Goal: Task Accomplishment & Management: Manage account settings

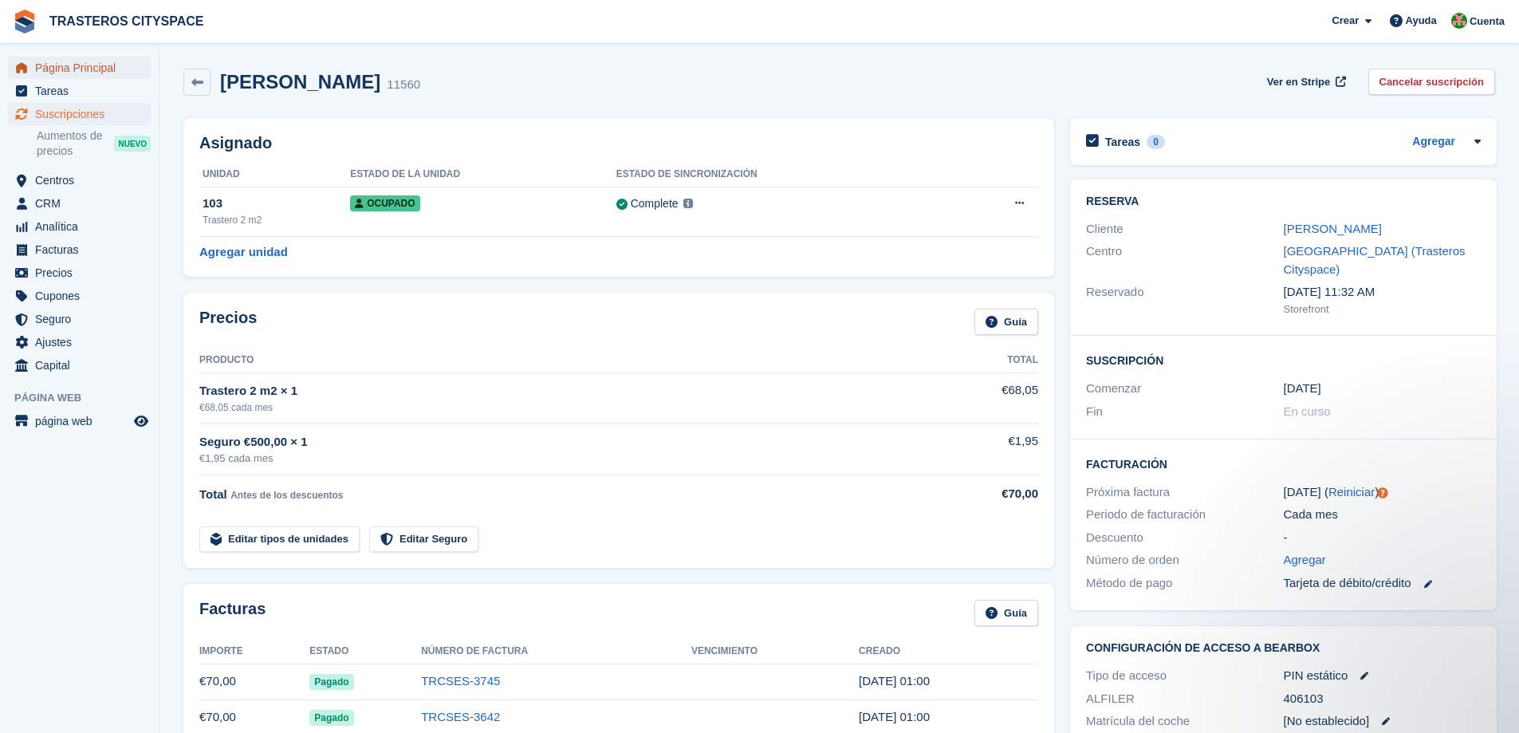
click at [86, 72] on span "Página Principal" at bounding box center [83, 68] width 96 height 22
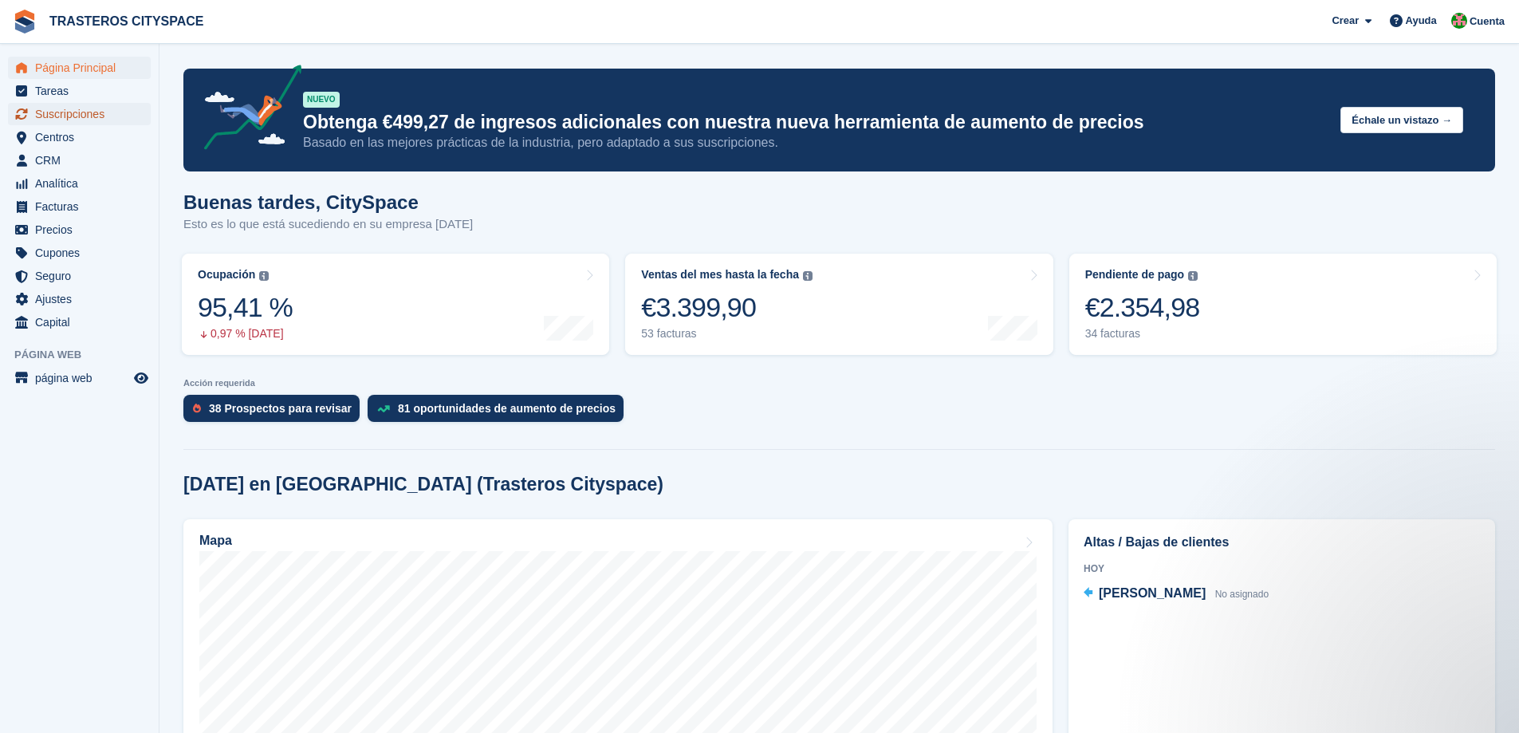
click at [66, 114] on span "Suscripciones" at bounding box center [83, 114] width 96 height 22
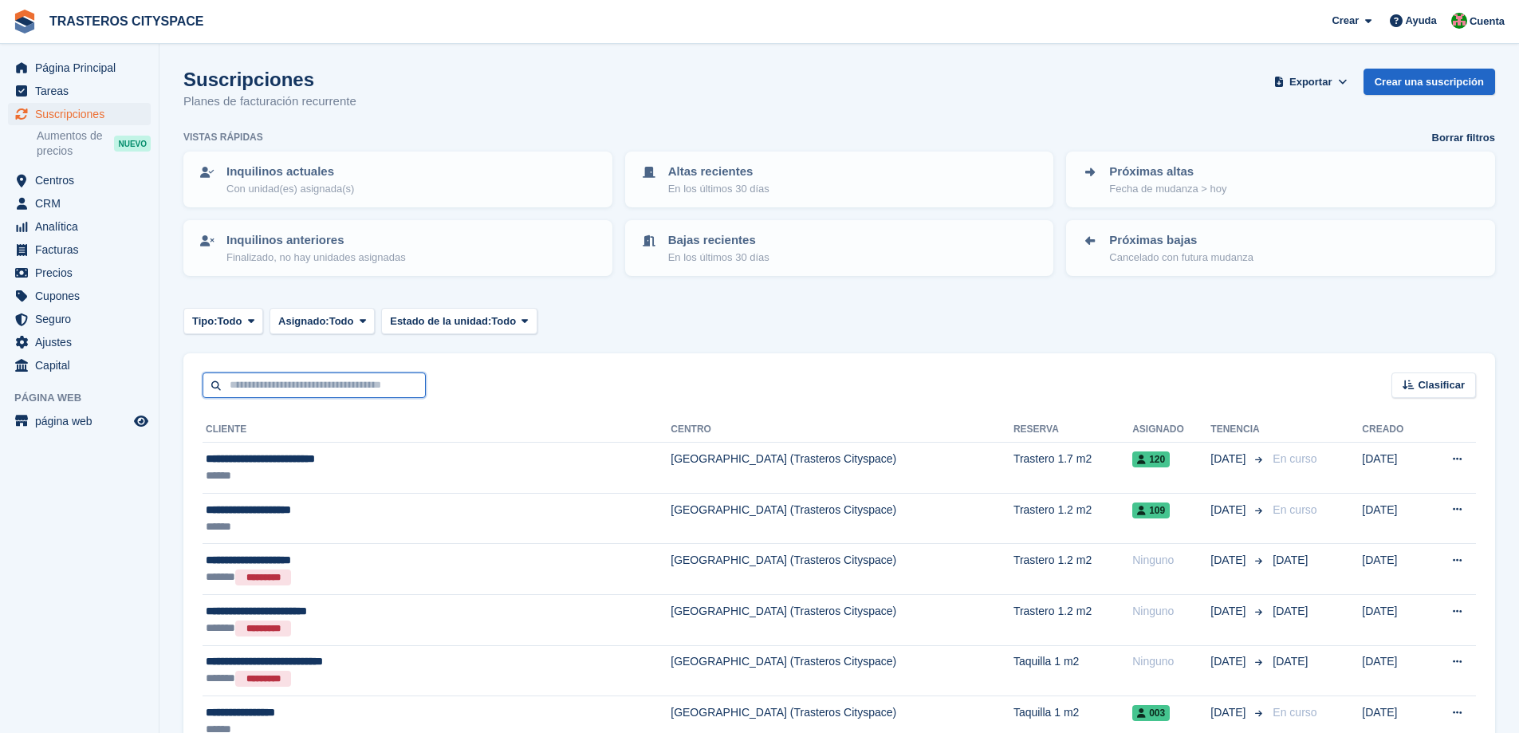
click at [305, 383] on input "text" at bounding box center [314, 385] width 223 height 26
type input "*****"
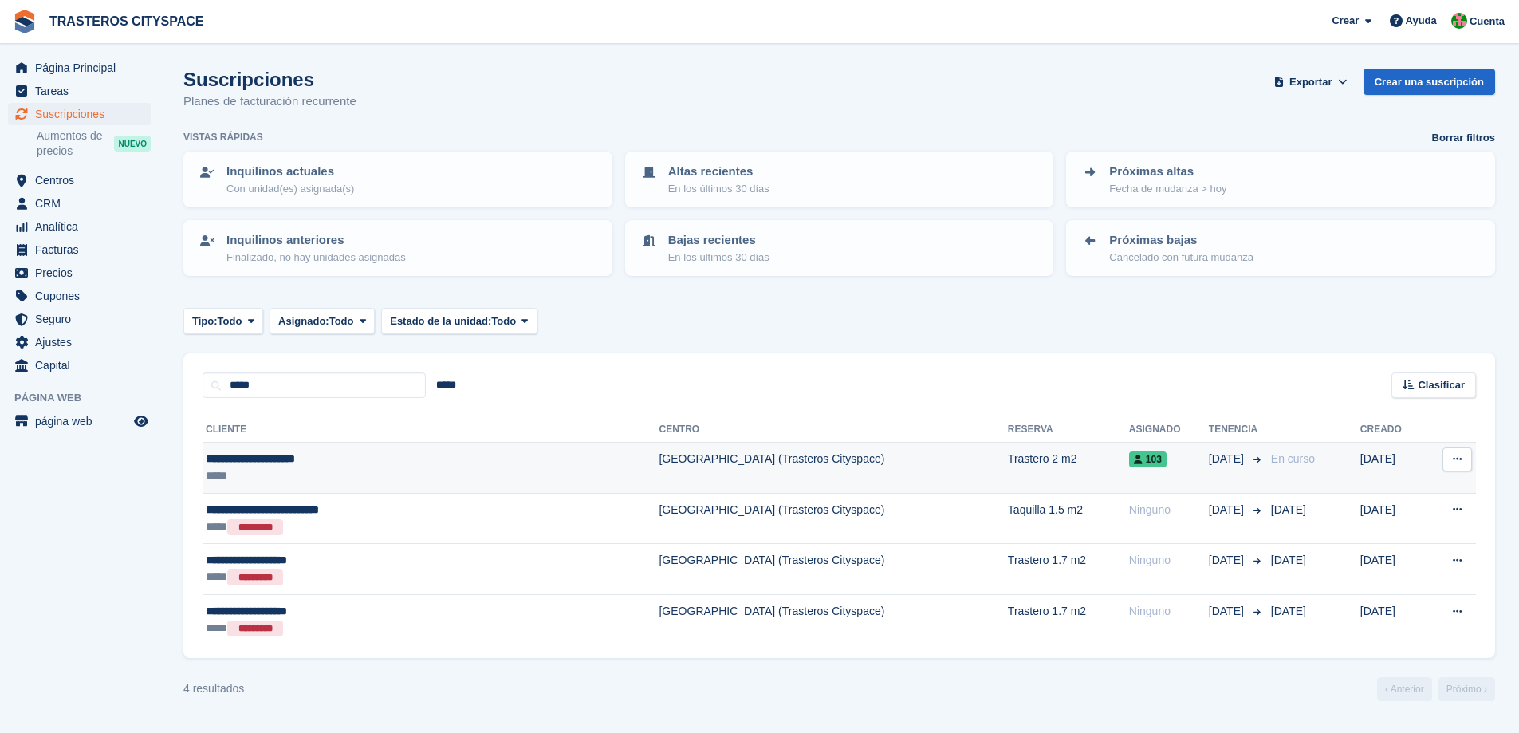
click at [361, 487] on td "**********" at bounding box center [431, 468] width 456 height 51
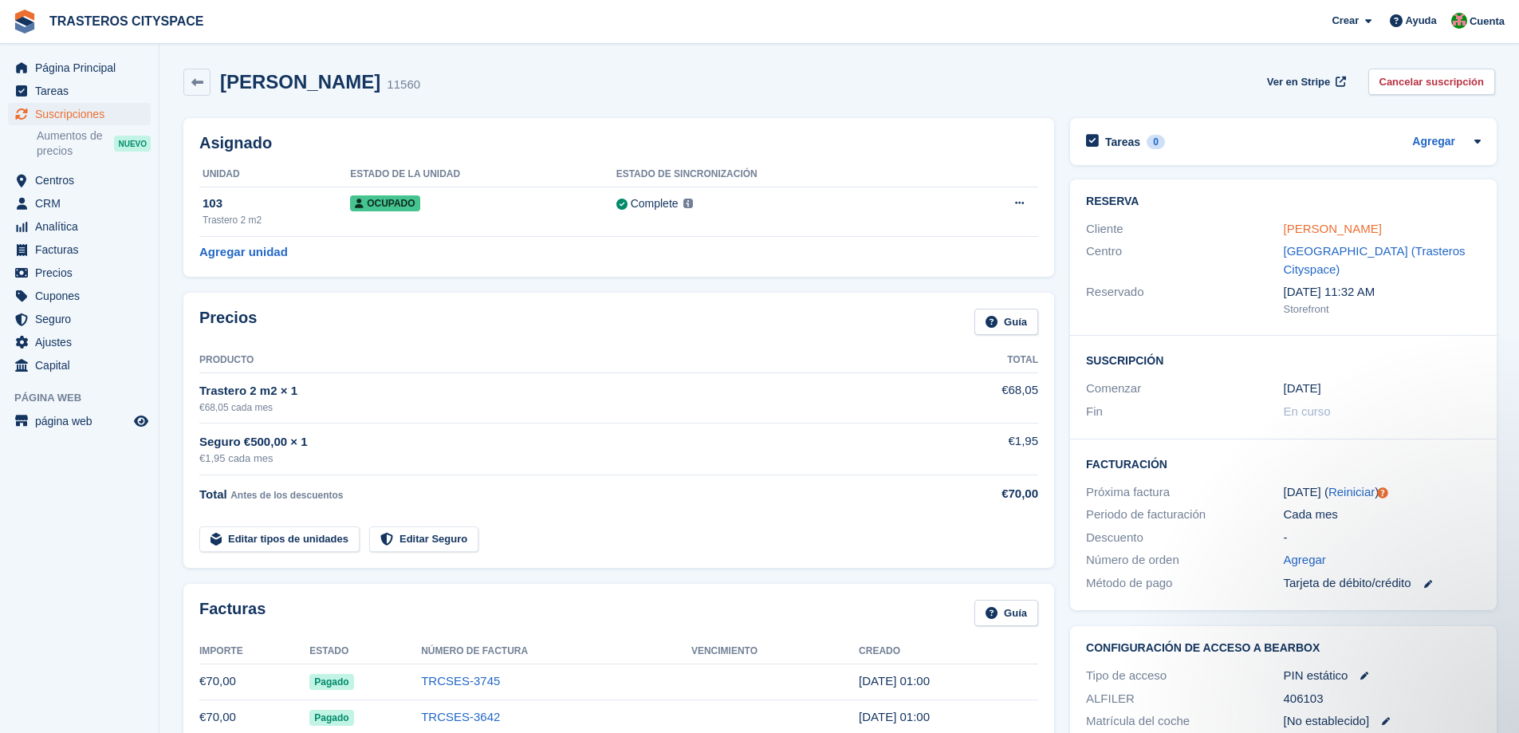
click at [1335, 226] on link "Jorge Luis García peña" at bounding box center [1333, 229] width 98 height 14
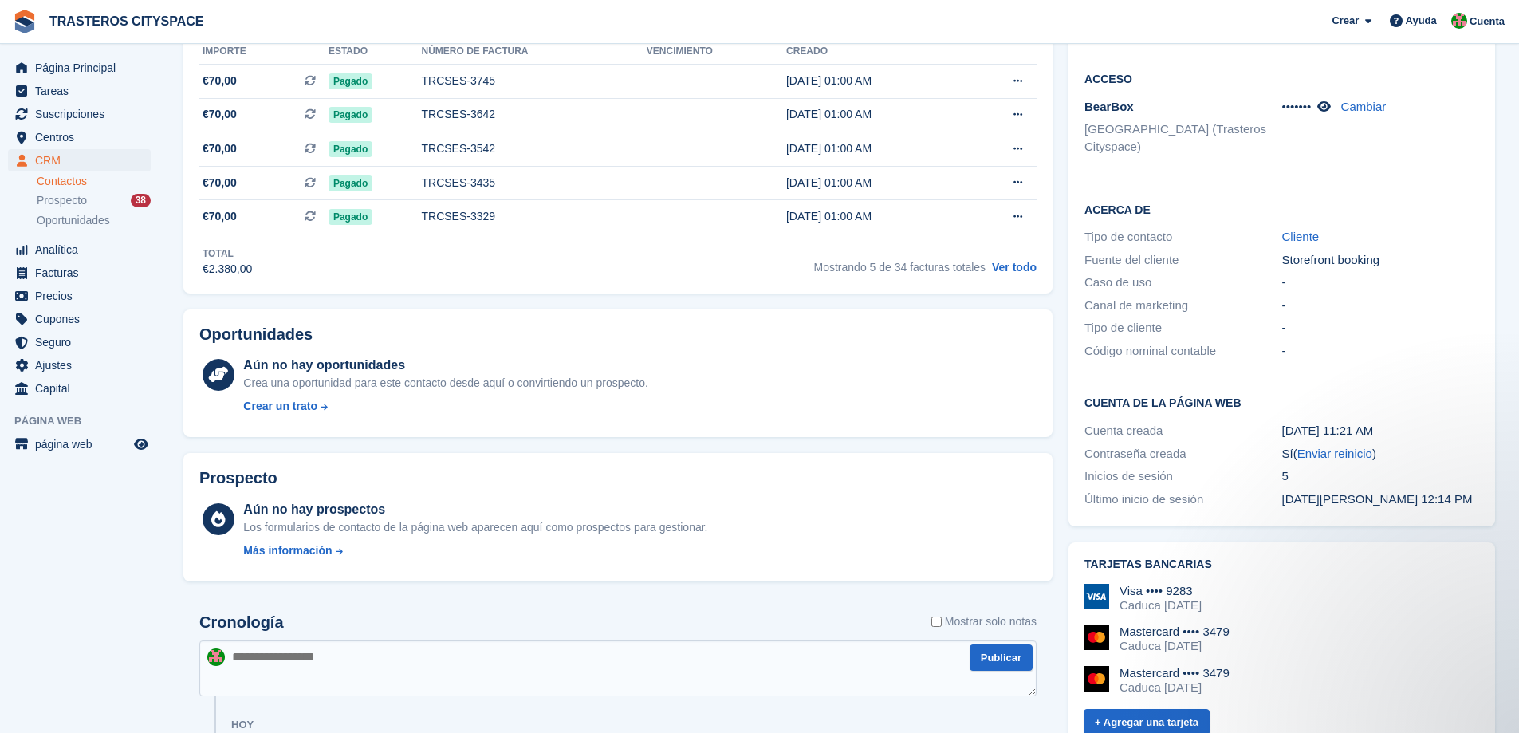
scroll to position [558, 0]
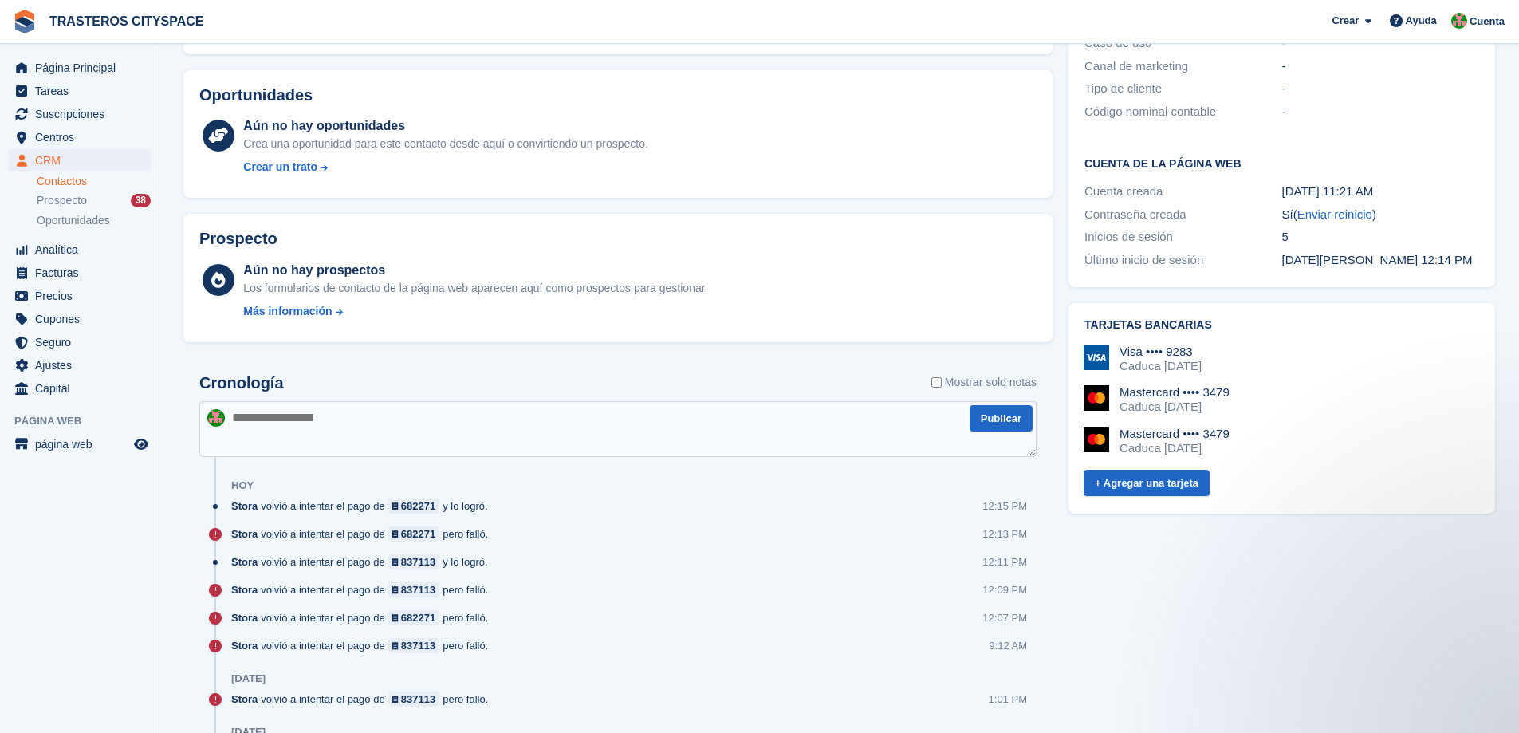
click at [1262, 386] on div "Mastercard •••• 3479 Caduca April 2028" at bounding box center [1281, 399] width 395 height 29
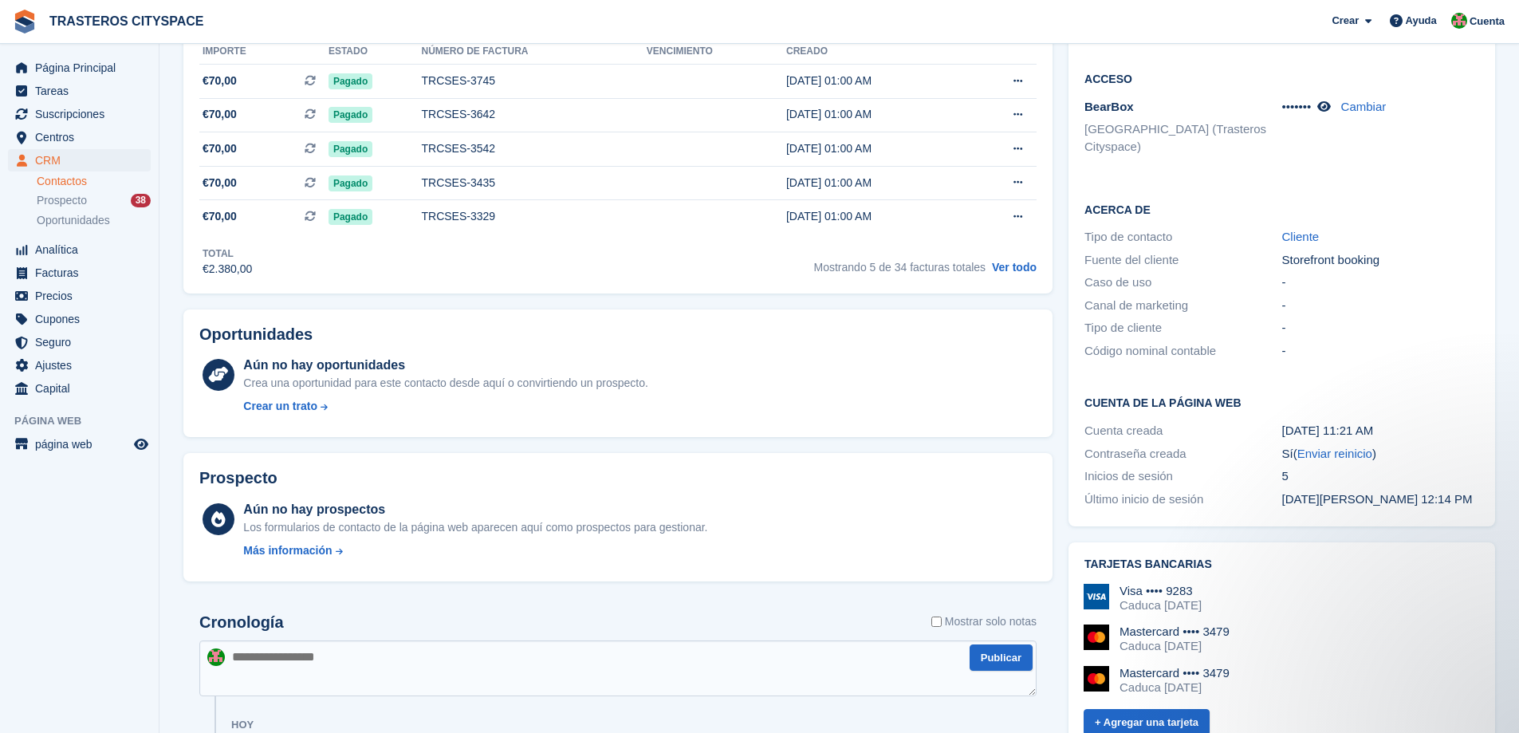
scroll to position [638, 0]
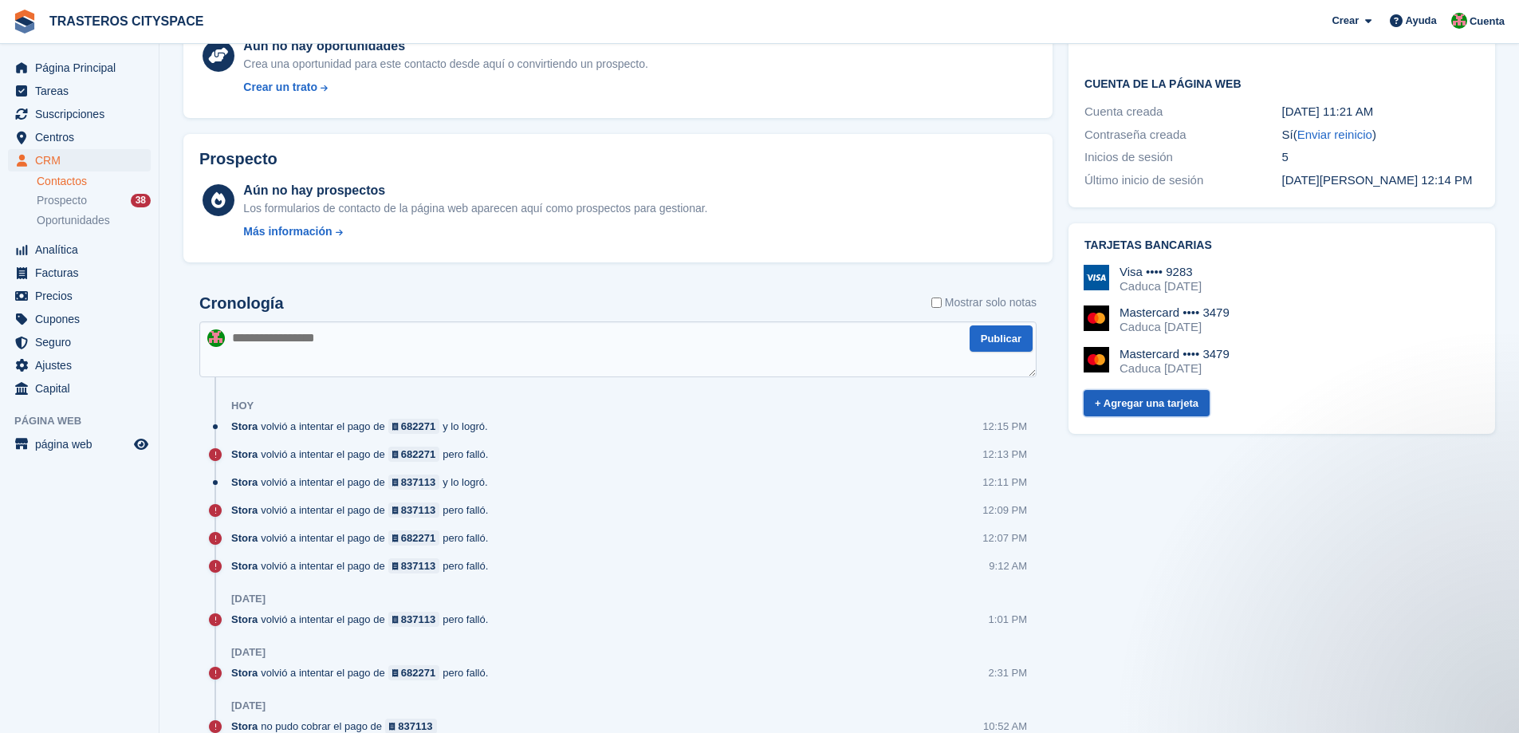
click at [1144, 390] on link "+ Agregar una tarjeta" at bounding box center [1147, 403] width 126 height 26
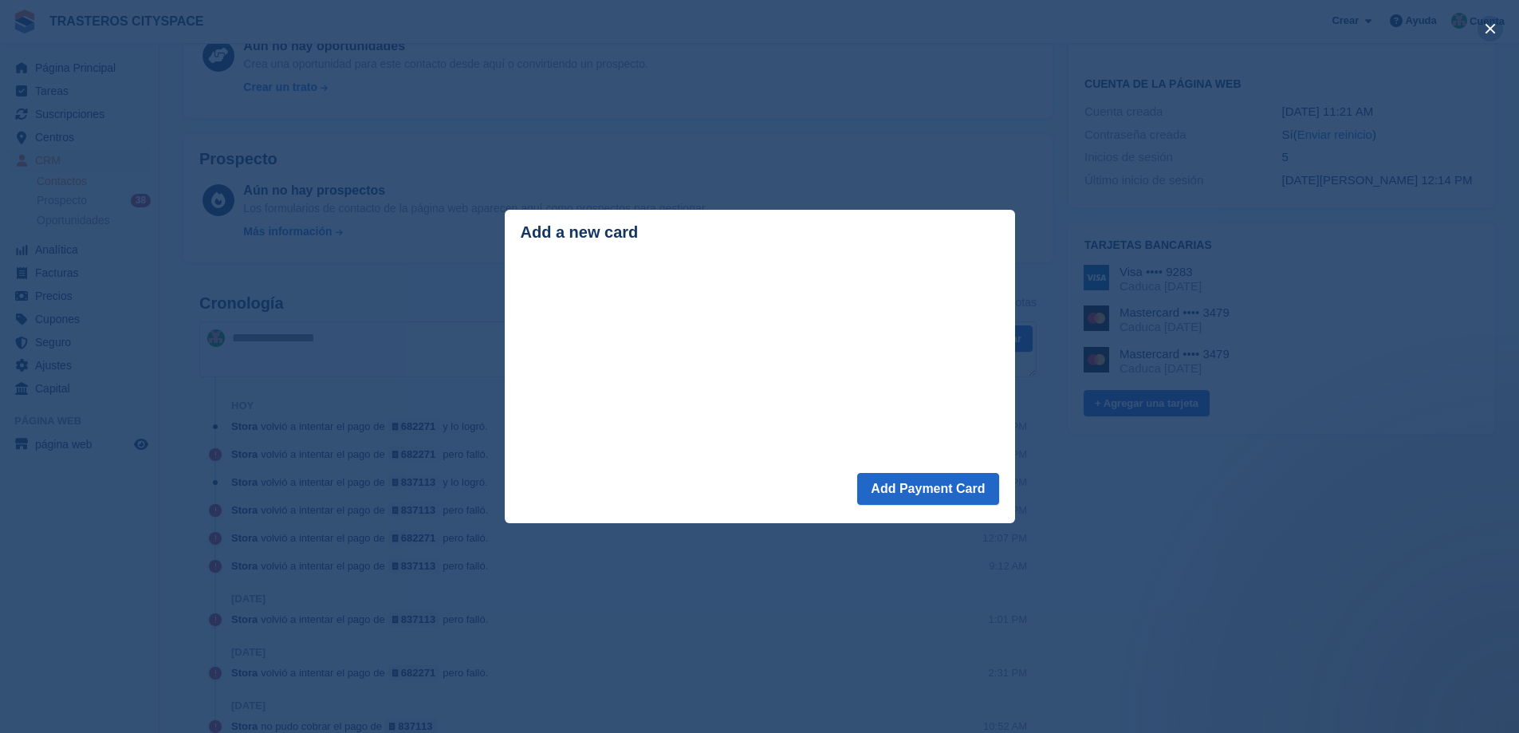
click at [1492, 22] on button "close" at bounding box center [1490, 29] width 26 height 26
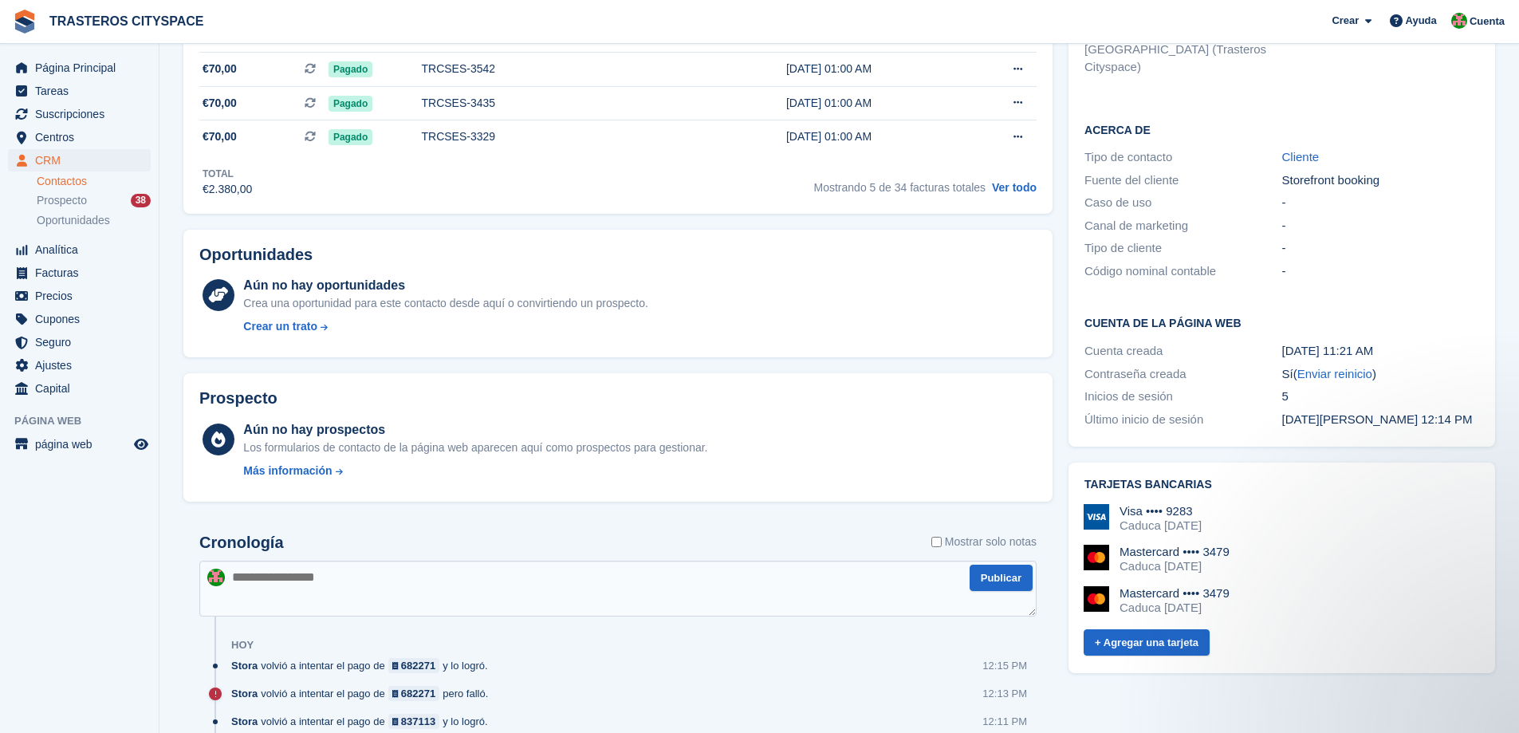
scroll to position [558, 0]
